Goal: Check status

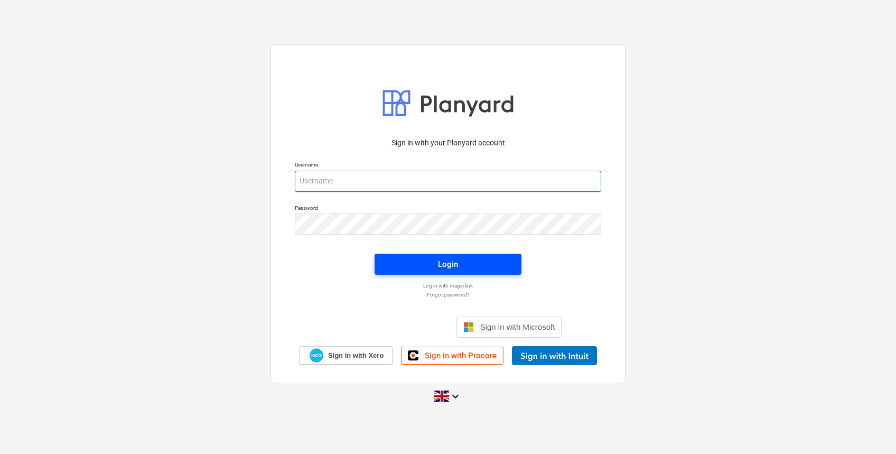
type input "[PERSON_NAME][EMAIL_ADDRESS][DOMAIN_NAME]"
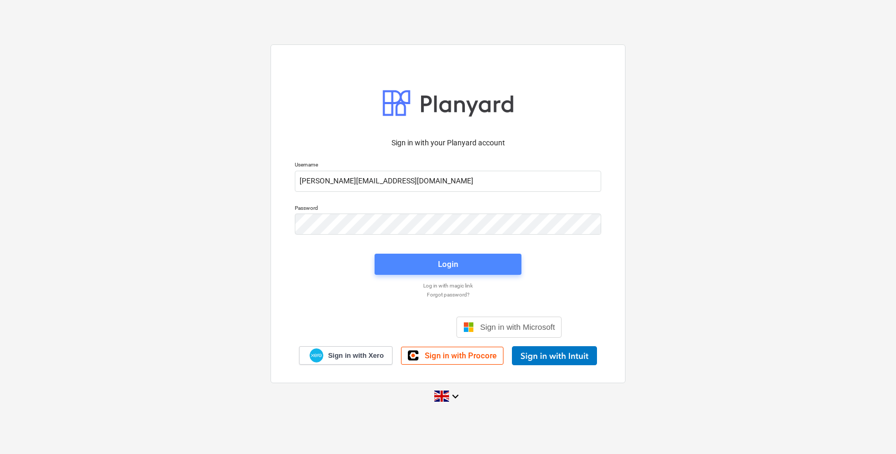
click at [416, 270] on span "Login" at bounding box center [447, 264] width 121 height 14
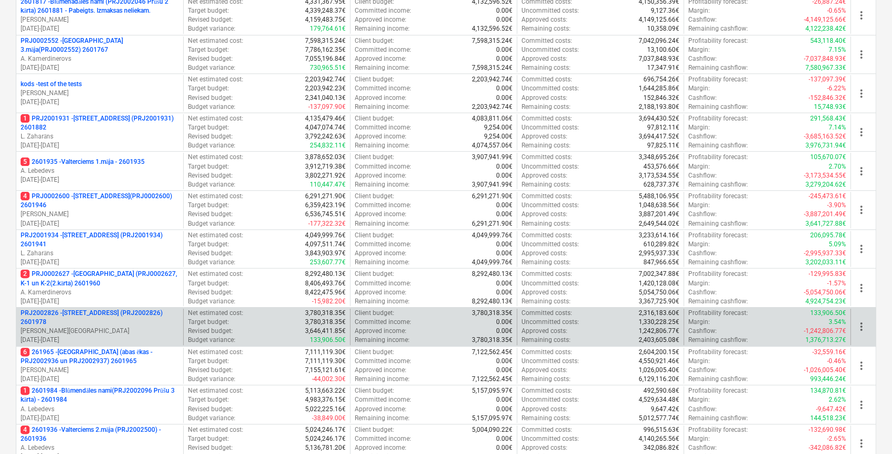
scroll to position [314, 0]
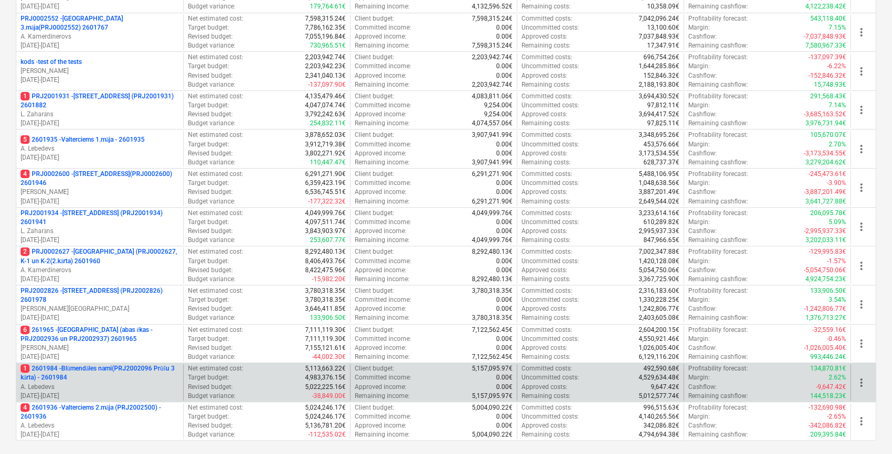
click at [148, 371] on p "1 2601984 - Blūmendāles nami(PRJ2002096 Prūšu 3 kārta) - 2601984" at bounding box center [100, 373] width 158 height 18
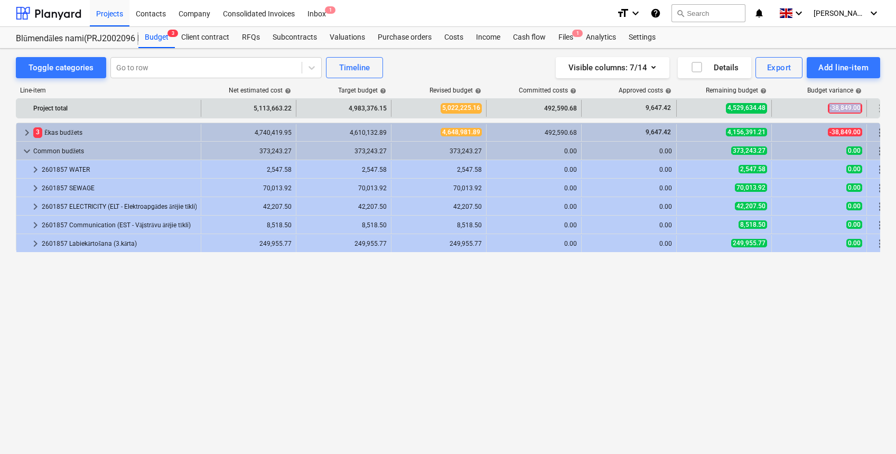
drag, startPoint x: 826, startPoint y: 111, endPoint x: 861, endPoint y: 107, distance: 35.6
click at [861, 107] on div "-38,849.00" at bounding box center [819, 108] width 86 height 17
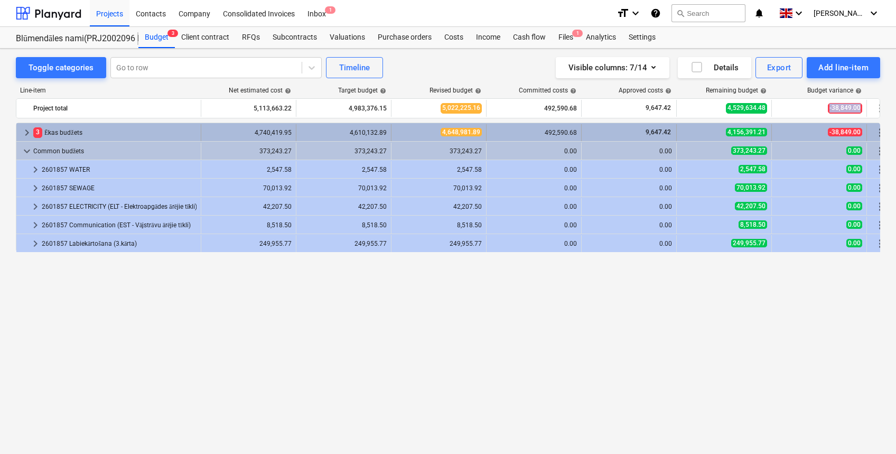
click at [24, 130] on span "keyboard_arrow_right" at bounding box center [27, 132] width 13 height 13
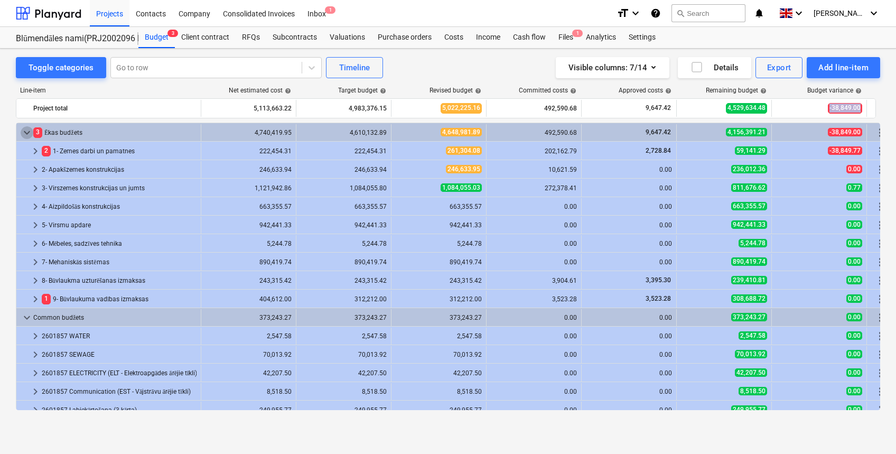
click at [24, 130] on span "keyboard_arrow_down" at bounding box center [27, 132] width 13 height 13
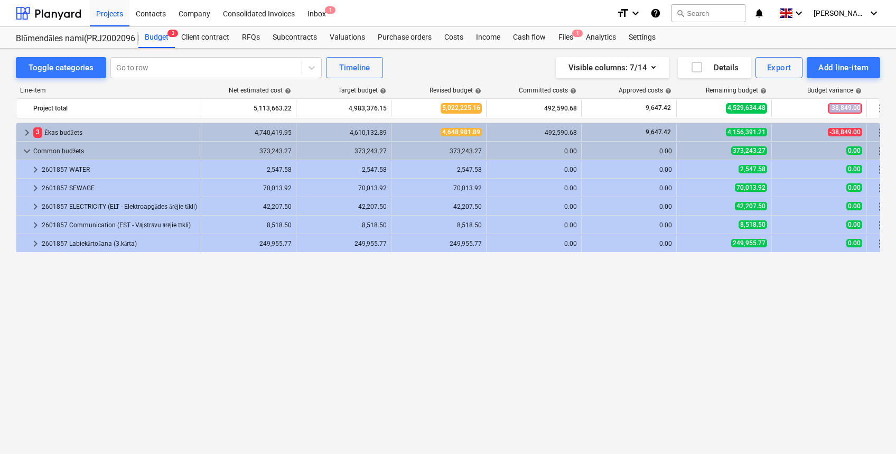
click at [24, 130] on span "keyboard_arrow_right" at bounding box center [27, 132] width 13 height 13
